Goal: Check status: Check status

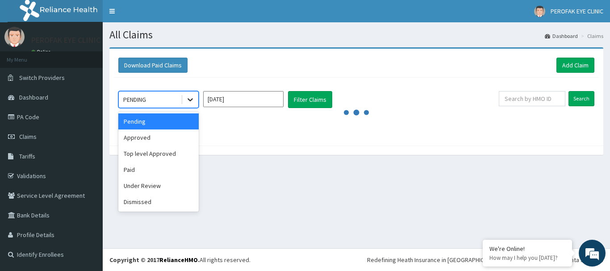
click at [191, 103] on icon at bounding box center [190, 99] width 9 height 9
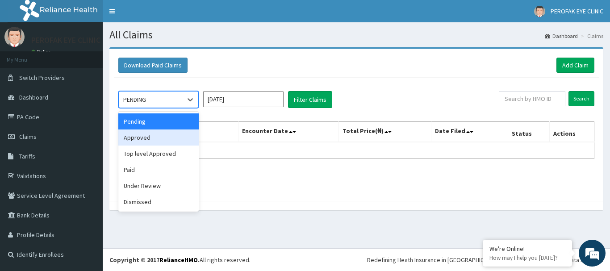
click at [168, 142] on div "Approved" at bounding box center [158, 137] width 80 height 16
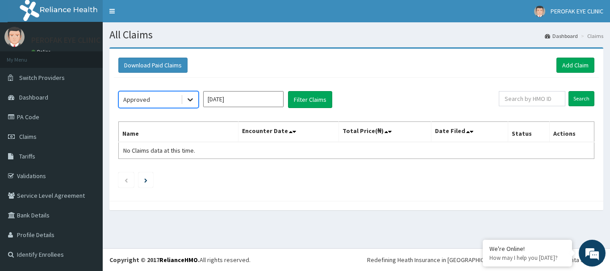
click at [194, 100] on icon at bounding box center [190, 99] width 9 height 9
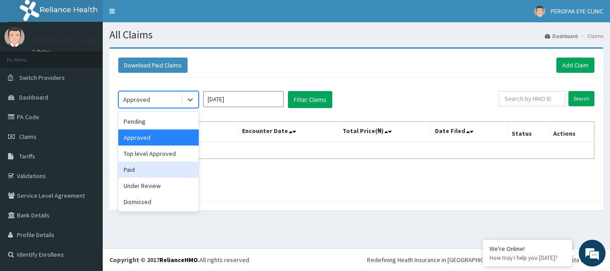
click at [163, 167] on div "Paid" at bounding box center [158, 170] width 80 height 16
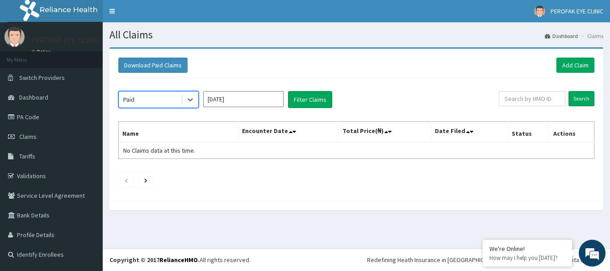
click at [271, 101] on input "[DATE]" at bounding box center [243, 99] width 80 height 16
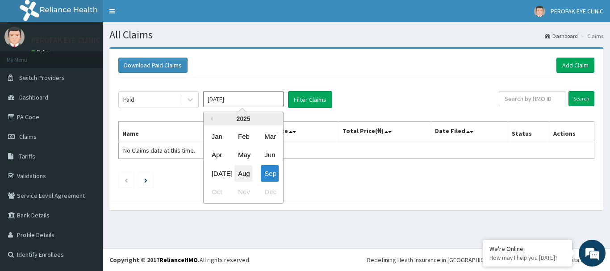
click at [241, 170] on div "Aug" at bounding box center [243, 173] width 18 height 17
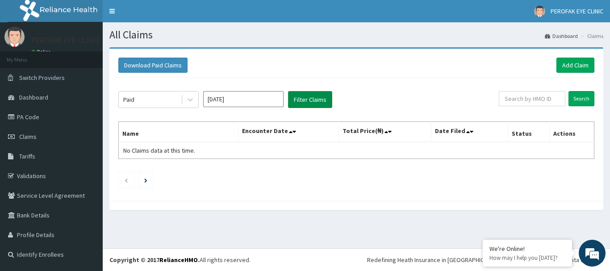
click at [301, 98] on button "Filter Claims" at bounding box center [310, 99] width 44 height 17
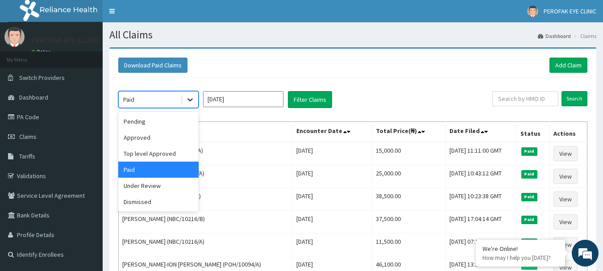
click at [192, 100] on icon at bounding box center [190, 100] width 5 height 3
click at [168, 140] on div "Approved" at bounding box center [158, 137] width 80 height 16
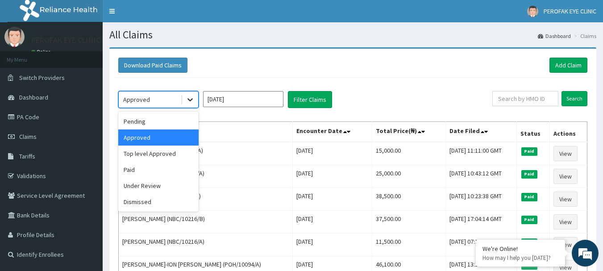
click at [188, 100] on icon at bounding box center [190, 100] width 5 height 3
click at [168, 166] on div "Paid" at bounding box center [158, 170] width 80 height 16
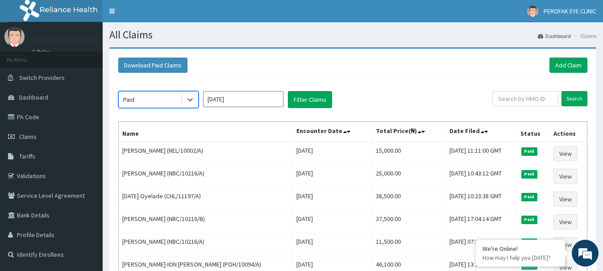
click at [223, 96] on input "Aug 2025" at bounding box center [243, 99] width 80 height 16
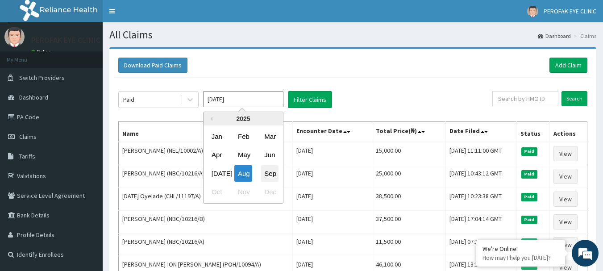
click at [267, 172] on div "Sep" at bounding box center [270, 173] width 18 height 17
type input "[DATE]"
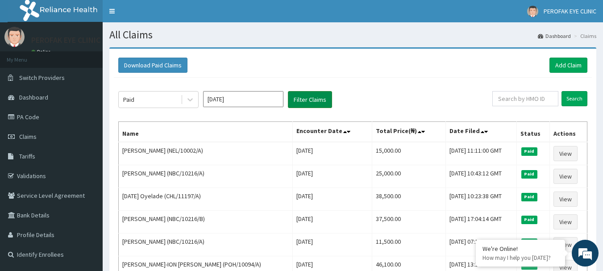
click at [298, 103] on button "Filter Claims" at bounding box center [310, 99] width 44 height 17
click at [302, 100] on button "Filter Claims" at bounding box center [310, 99] width 44 height 17
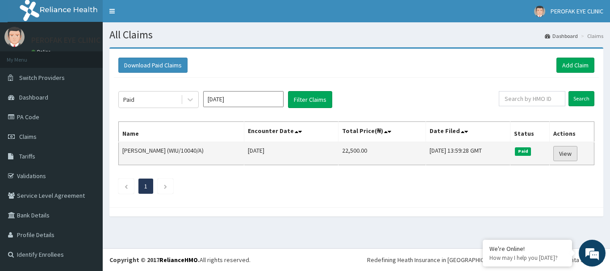
click at [570, 148] on link "View" at bounding box center [565, 153] width 24 height 15
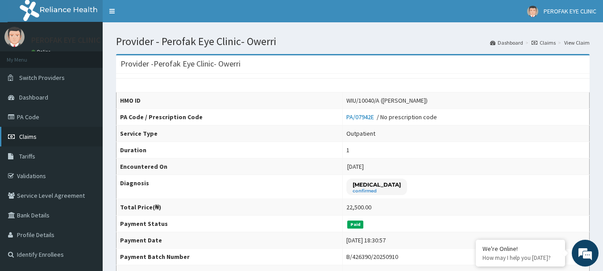
click at [53, 133] on link "Claims" at bounding box center [51, 137] width 103 height 20
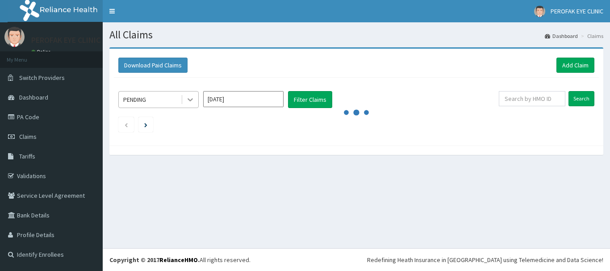
click at [187, 102] on icon at bounding box center [190, 99] width 9 height 9
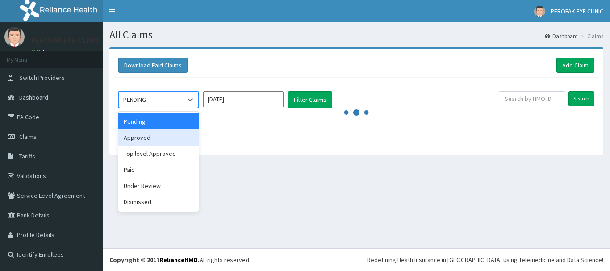
click at [159, 137] on div "Approved" at bounding box center [158, 137] width 80 height 16
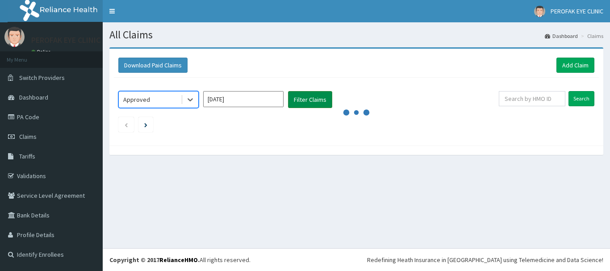
click at [294, 101] on button "Filter Claims" at bounding box center [310, 99] width 44 height 17
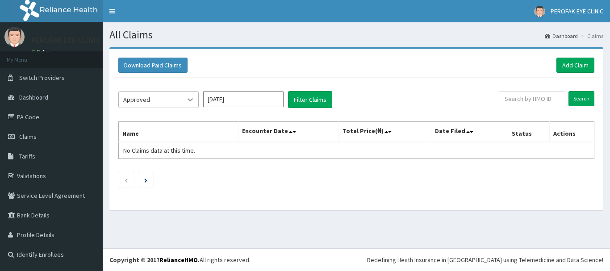
click at [191, 98] on icon at bounding box center [190, 99] width 9 height 9
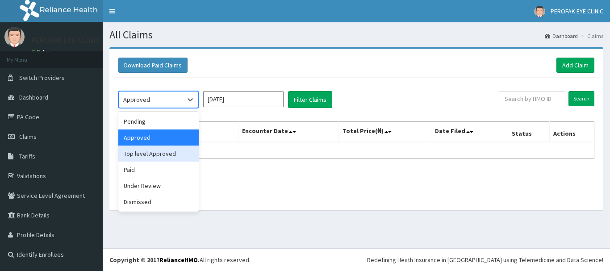
click at [175, 159] on div "Top level Approved" at bounding box center [158, 154] width 80 height 16
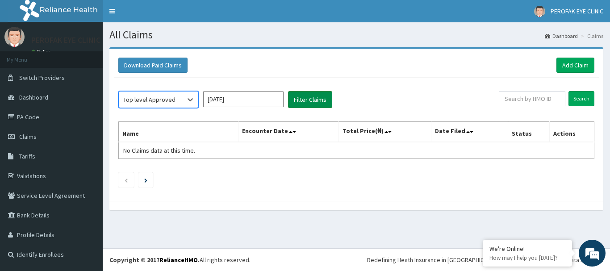
click at [298, 102] on button "Filter Claims" at bounding box center [310, 99] width 44 height 17
click at [302, 93] on button "Filter Claims" at bounding box center [310, 99] width 44 height 17
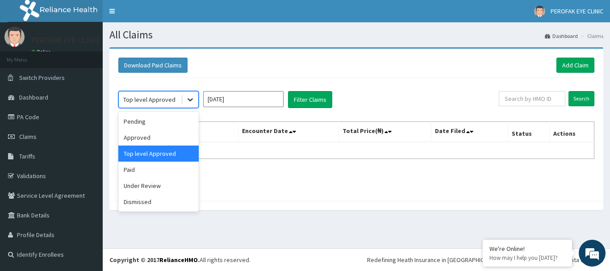
click at [191, 99] on icon at bounding box center [190, 99] width 9 height 9
click at [165, 187] on div "Under Review" at bounding box center [158, 186] width 80 height 16
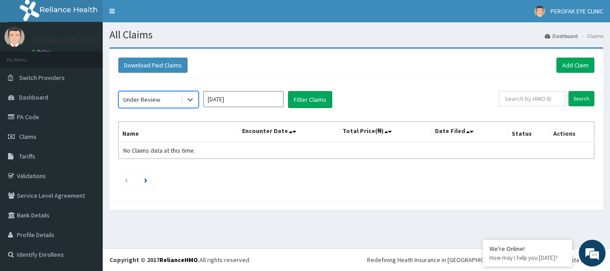
click at [276, 99] on input "Sep 2025" at bounding box center [243, 99] width 80 height 16
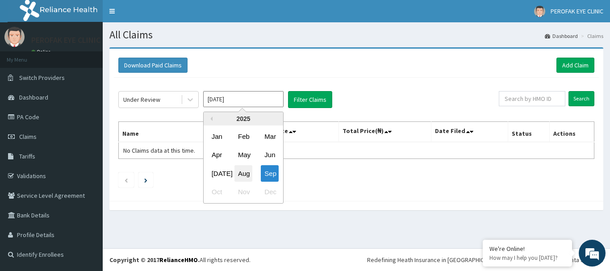
click at [244, 169] on div "Aug" at bounding box center [243, 173] width 18 height 17
type input "Aug 2025"
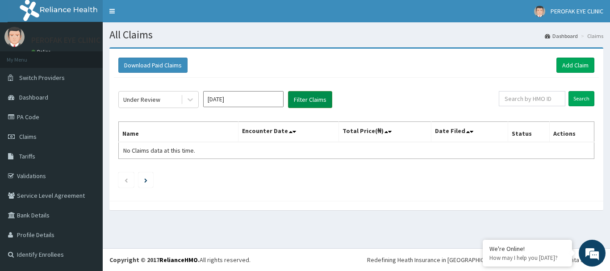
click at [307, 93] on button "Filter Claims" at bounding box center [310, 99] width 44 height 17
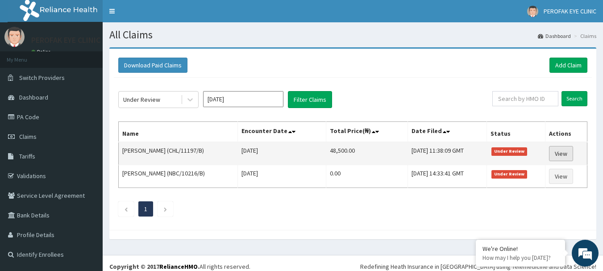
click at [560, 154] on link "View" at bounding box center [561, 153] width 24 height 15
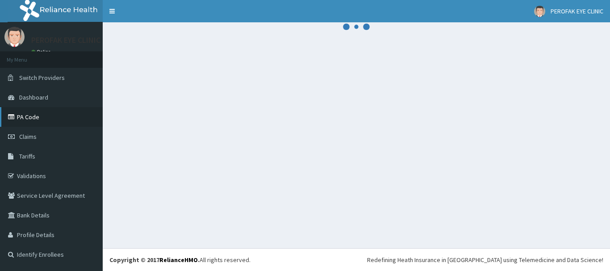
click at [59, 121] on link "PA Code" at bounding box center [51, 117] width 103 height 20
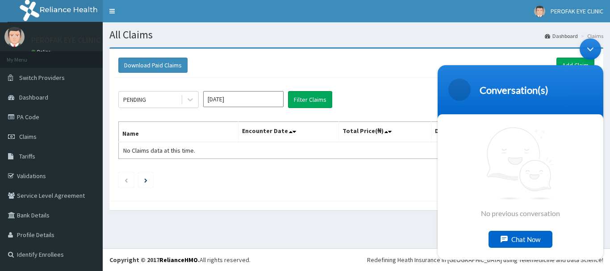
click at [556, 207] on span "No previous conversation" at bounding box center [520, 172] width 79 height 91
click at [547, 178] on span "No previous conversation" at bounding box center [520, 172] width 79 height 91
click at [94, 121] on link "PA Code" at bounding box center [51, 117] width 103 height 20
click at [18, 121] on link "PA Code" at bounding box center [51, 117] width 103 height 20
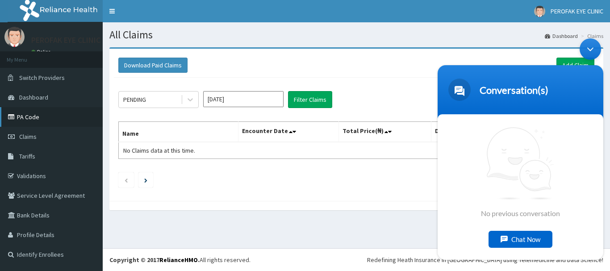
click at [28, 113] on link "PA Code" at bounding box center [51, 117] width 103 height 20
click at [20, 119] on link "PA Code" at bounding box center [51, 117] width 103 height 20
click at [71, 121] on link "PA Code" at bounding box center [51, 117] width 103 height 20
